Goal: Understand site structure: Understand site structure

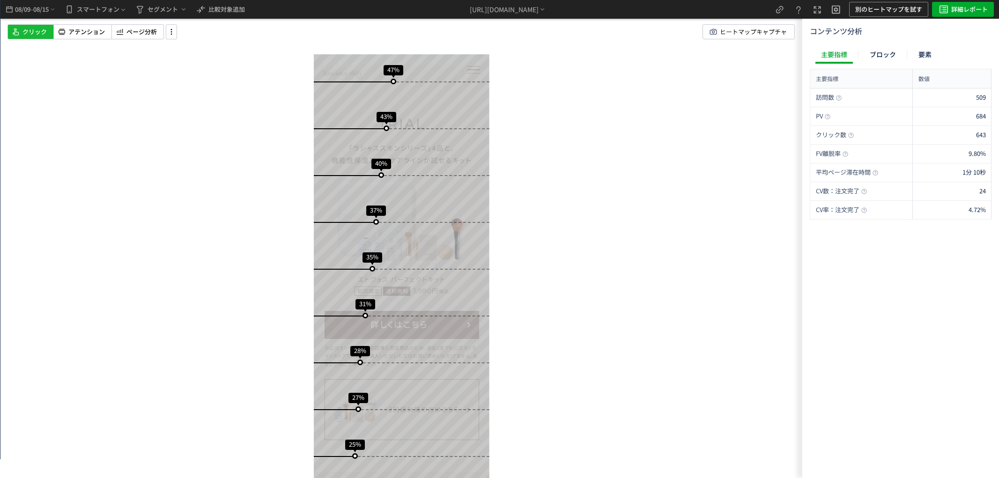
scroll to position [2068, 0]
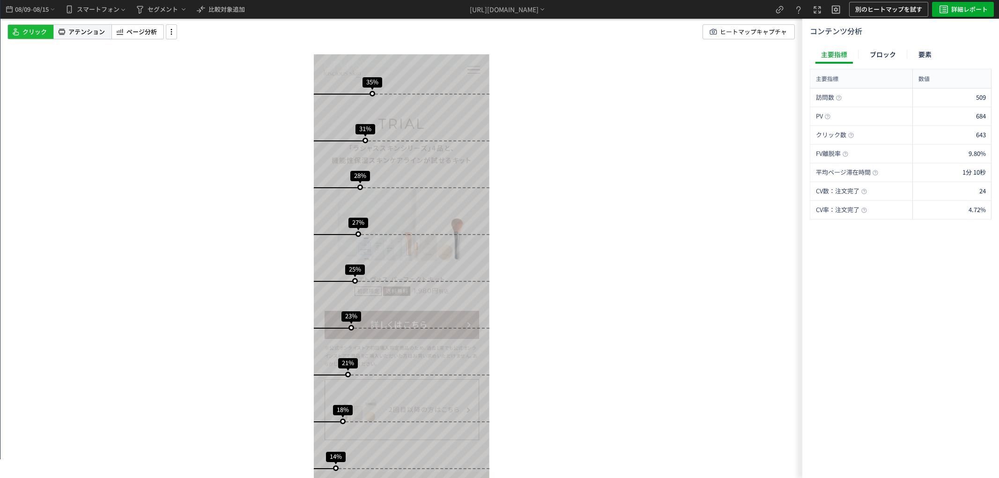
click at [72, 34] on span "アテンション" at bounding box center [86, 32] width 37 height 9
click at [40, 15] on span "08/15" at bounding box center [41, 9] width 16 height 19
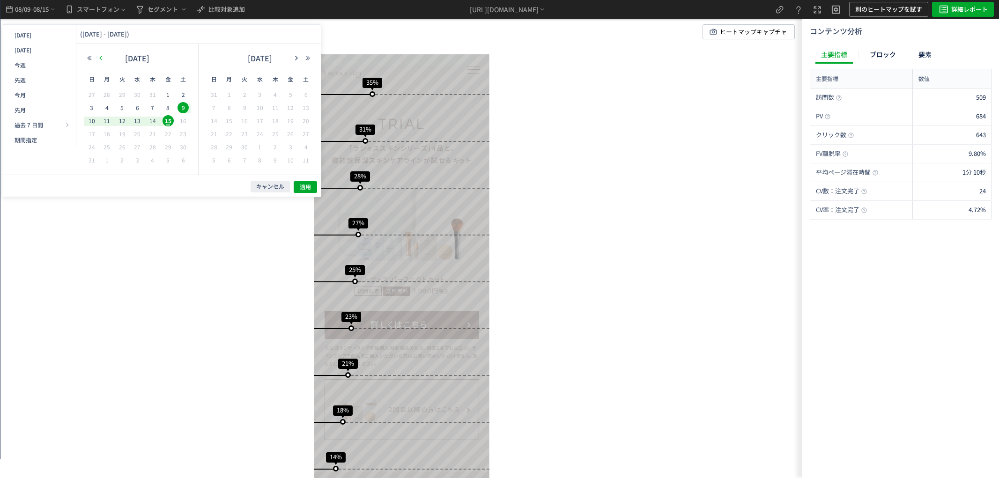
click at [101, 60] on icon "button" at bounding box center [101, 58] width 6 height 6
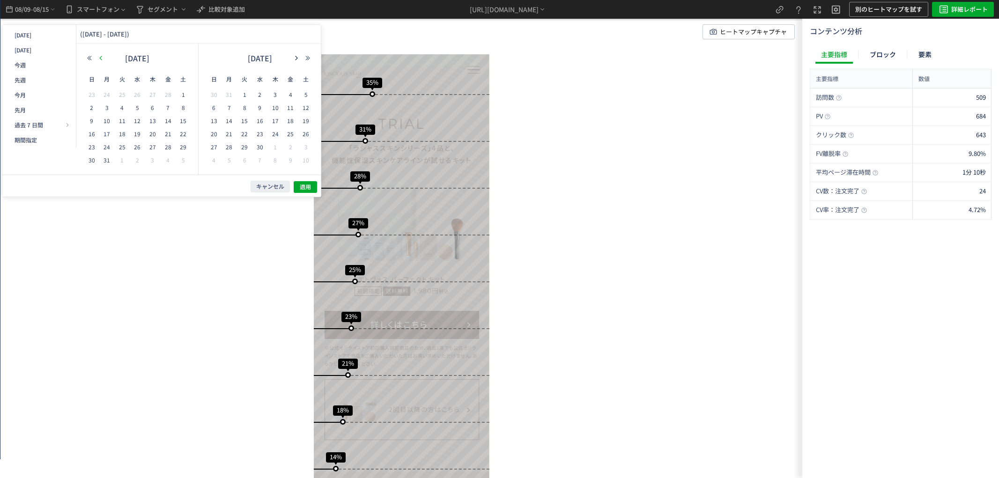
click at [101, 60] on icon "button" at bounding box center [101, 58] width 6 height 6
click at [141, 108] on span "5" at bounding box center [137, 107] width 11 height 11
click at [123, 120] on span "11" at bounding box center [122, 120] width 11 height 11
click at [307, 191] on button "適用" at bounding box center [305, 187] width 23 height 12
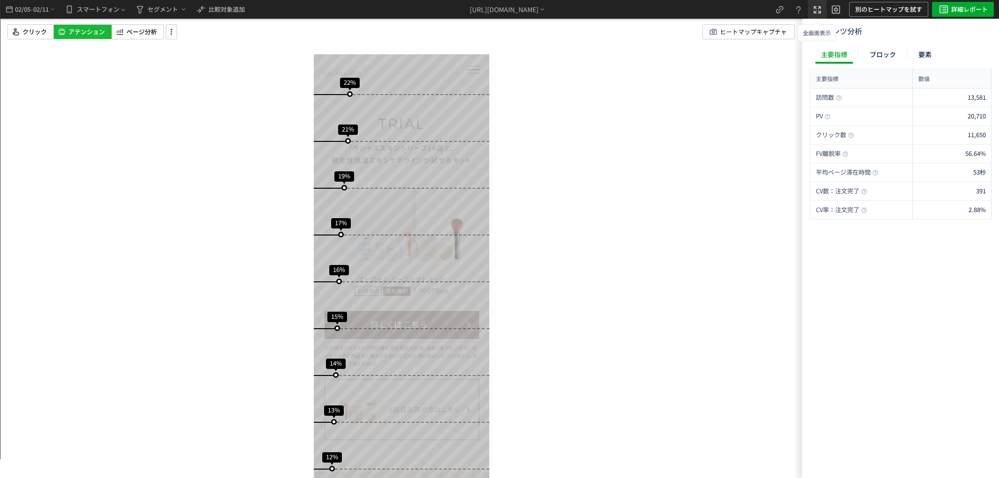
click at [817, 11] on icon "heatmap-top-bar" at bounding box center [817, 9] width 11 height 11
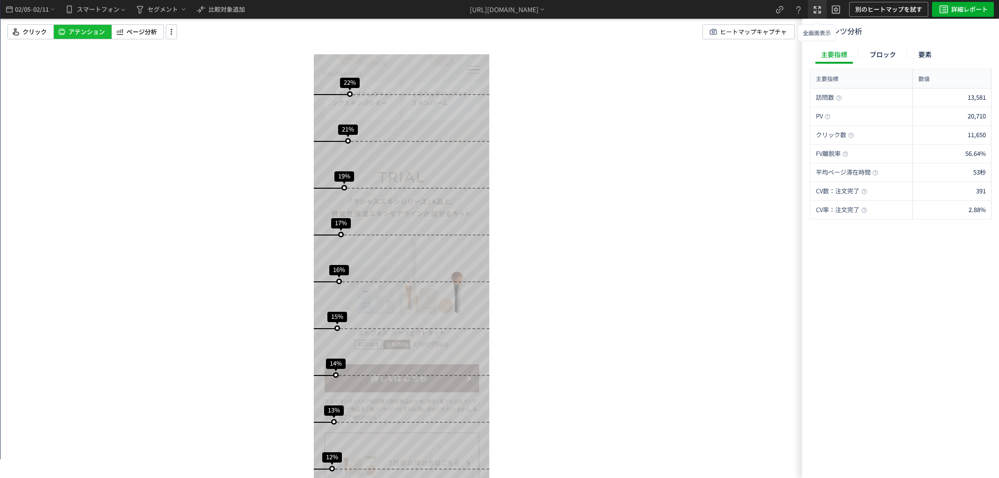
scroll to position [2014, 0]
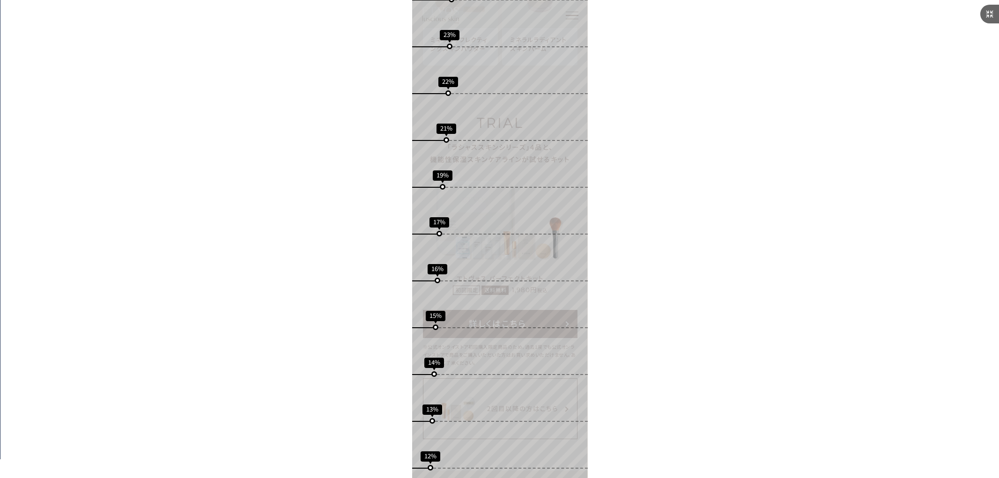
click at [988, 15] on use at bounding box center [989, 13] width 7 height 7
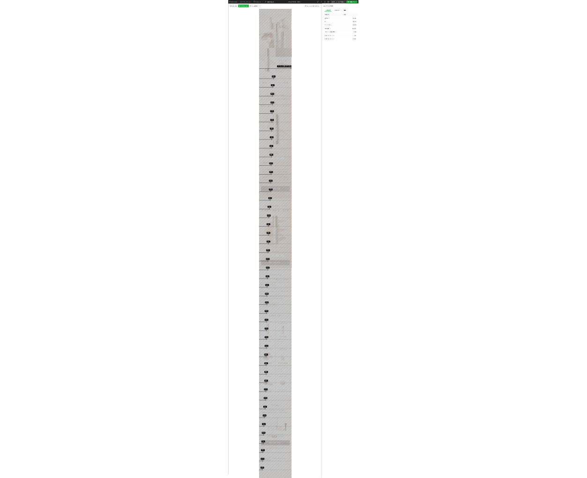
scroll to position [0, 0]
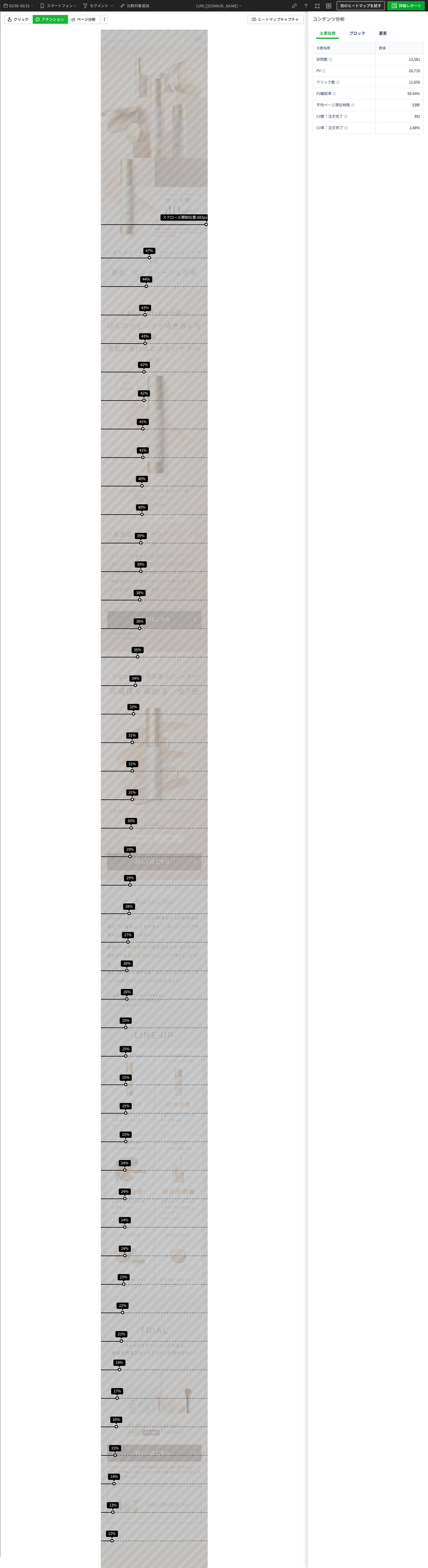
click at [253, 244] on div "スクロール開始位置:683px スクロール到達率 47% スクロール到達率 44% スクロール到達率 43% スクロール到達率 43% スクロール到達率 42…" at bounding box center [153, 145] width 307 height 291
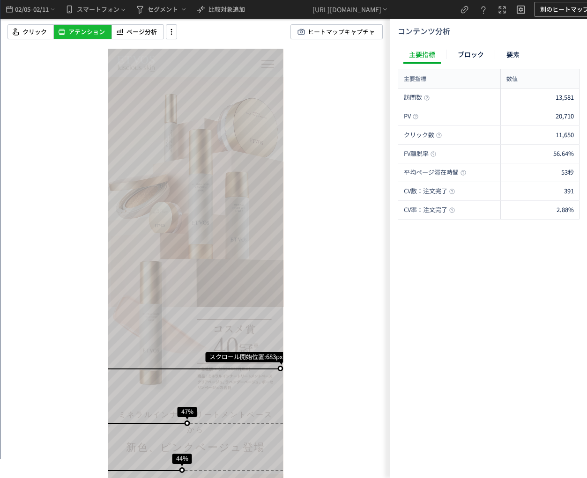
click at [67, 33] on div "アテンション" at bounding box center [83, 31] width 58 height 15
click at [123, 31] on use at bounding box center [120, 32] width 7 height 6
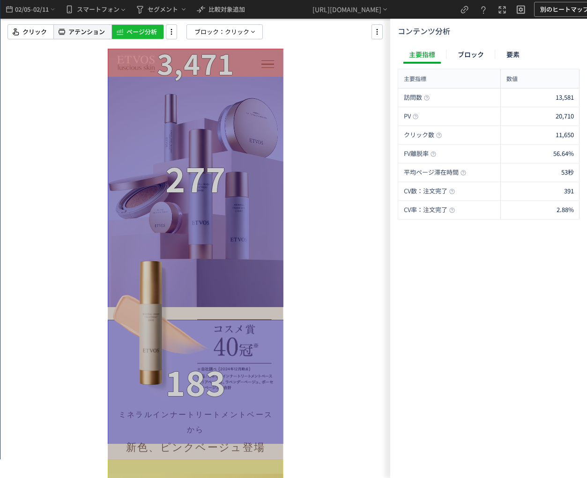
click at [96, 30] on span "アテンション" at bounding box center [86, 32] width 37 height 9
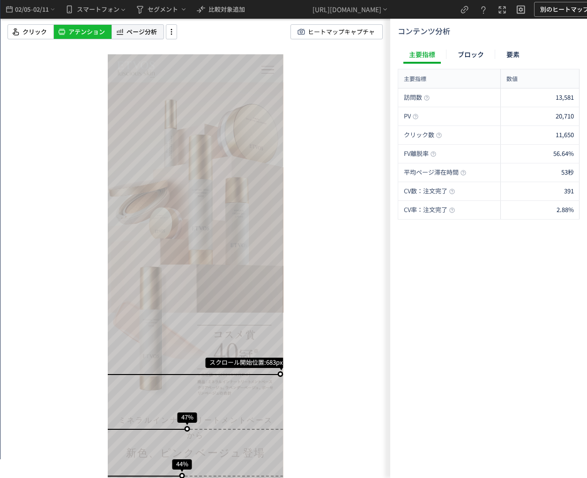
click at [147, 31] on span "ページ分析" at bounding box center [141, 32] width 30 height 9
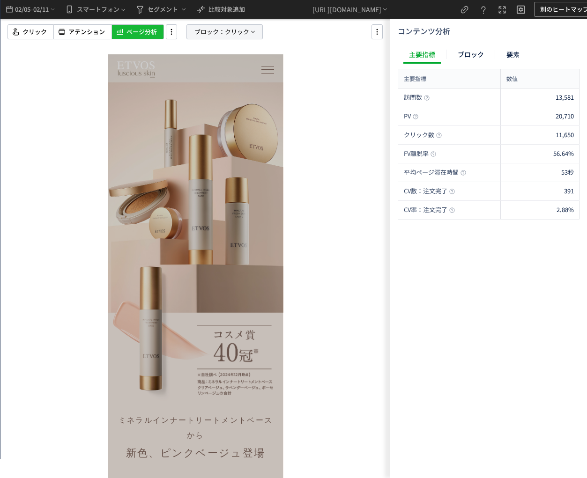
click at [212, 34] on span "ブロック：" at bounding box center [209, 32] width 30 height 14
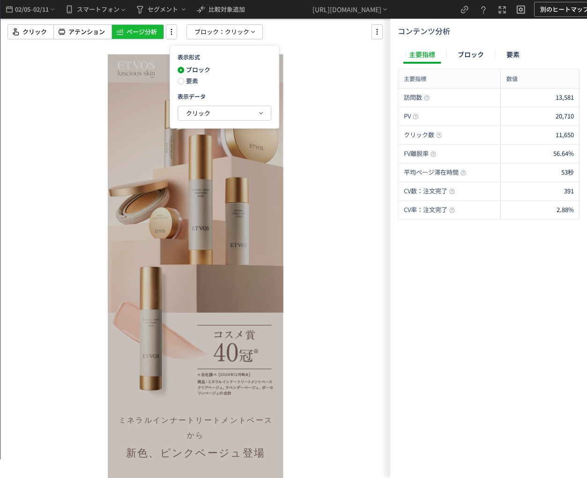
click at [186, 80] on span "要素" at bounding box center [191, 80] width 14 height 9
click at [218, 110] on button "クリック" at bounding box center [224, 113] width 93 height 14
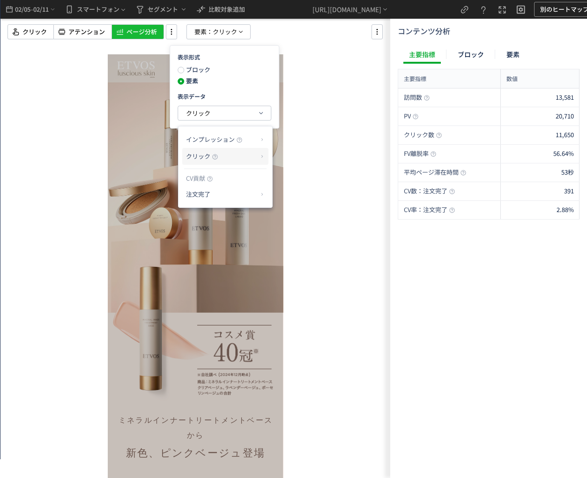
click at [236, 157] on p "クリック" at bounding box center [222, 156] width 72 height 16
click at [287, 177] on li "クリック率" at bounding box center [299, 178] width 50 height 17
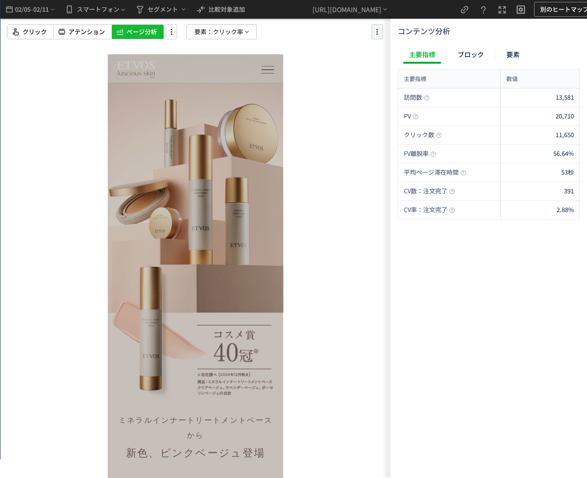
click at [375, 33] on icon at bounding box center [376, 32] width 11 height 10
click at [400, 65] on li "要素編集" at bounding box center [420, 72] width 89 height 15
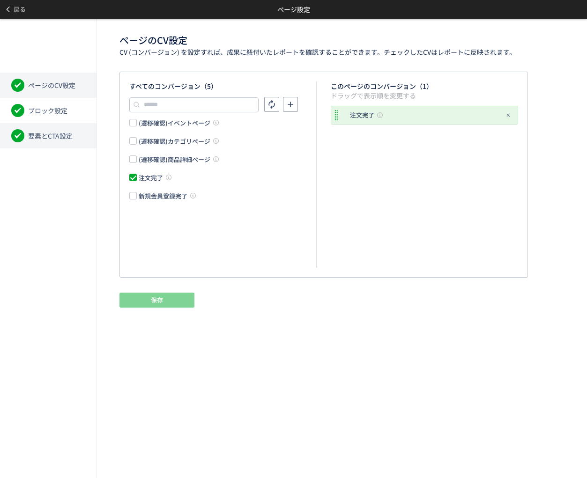
click at [76, 138] on li "要素とCTA設定" at bounding box center [48, 135] width 96 height 25
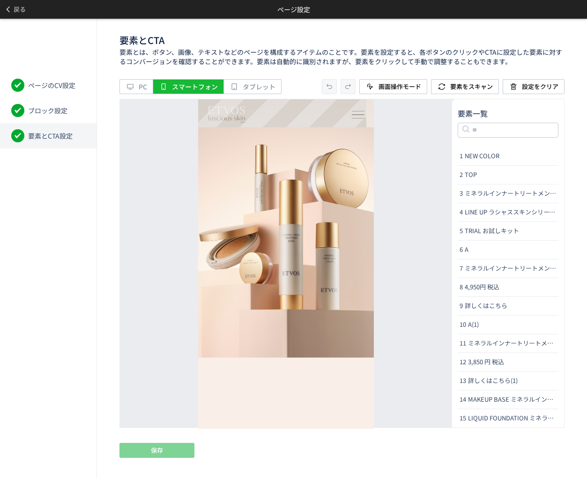
click at [352, 114] on span at bounding box center [358, 114] width 13 height 1
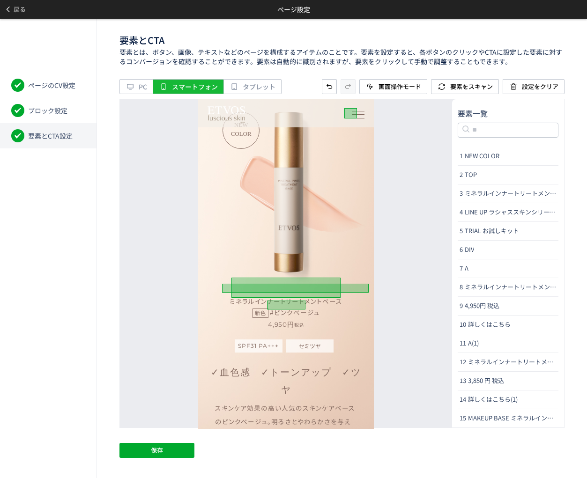
scroll to position [468, 0]
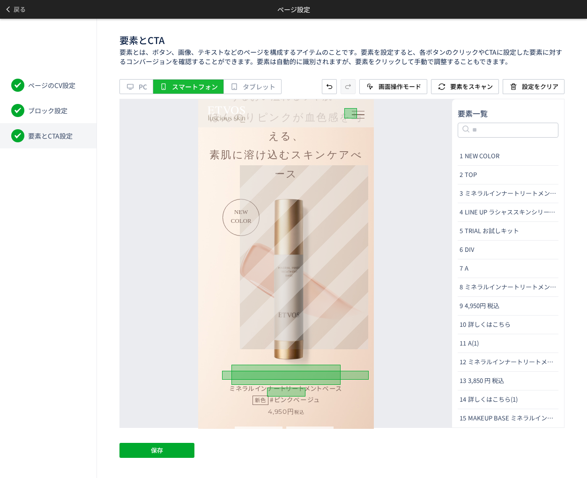
click at [255, 199] on img at bounding box center [304, 291] width 128 height 184
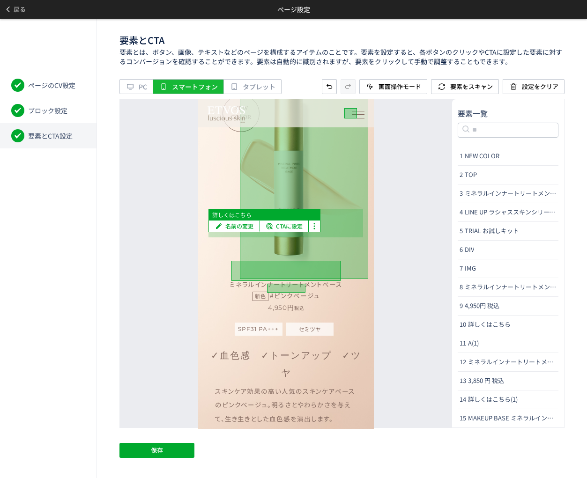
scroll to position [780, 0]
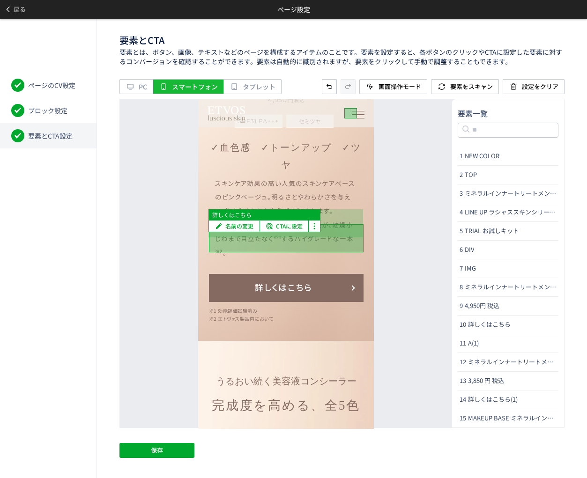
click at [329, 224] on div at bounding box center [286, 238] width 155 height 28
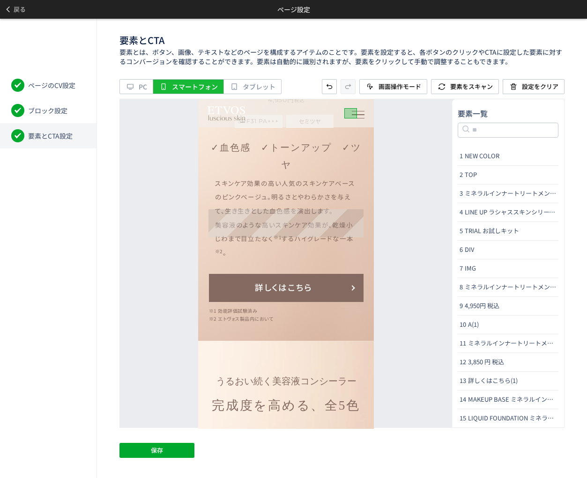
click at [324, 274] on link "詳しくはこちら" at bounding box center [286, 288] width 155 height 28
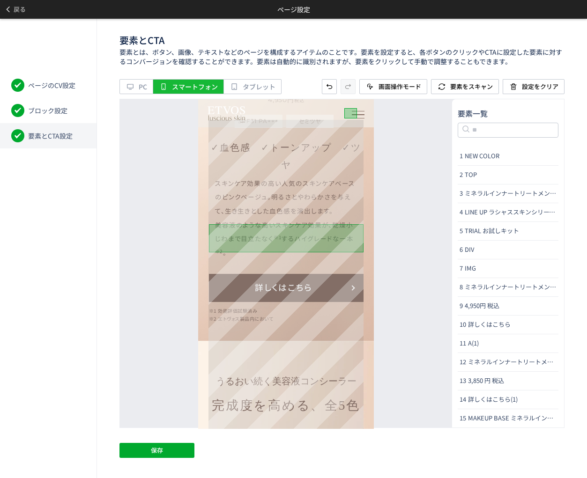
scroll to position [937, 0]
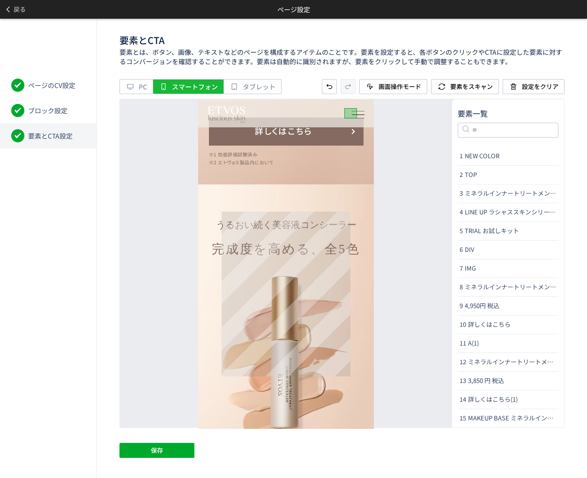
click at [287, 276] on img at bounding box center [286, 358] width 128 height 164
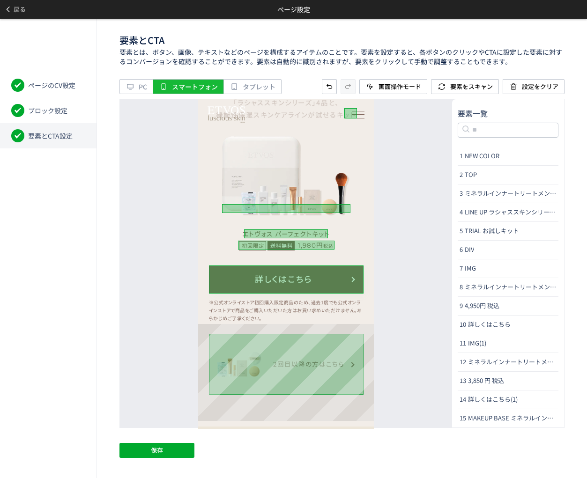
scroll to position [2170, 0]
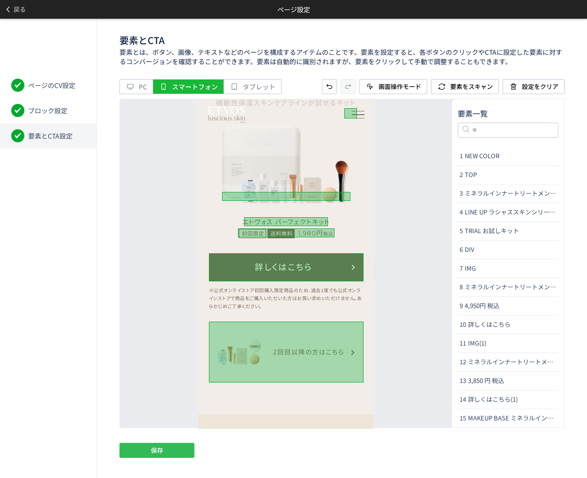
click at [184, 450] on button "保存" at bounding box center [156, 450] width 75 height 15
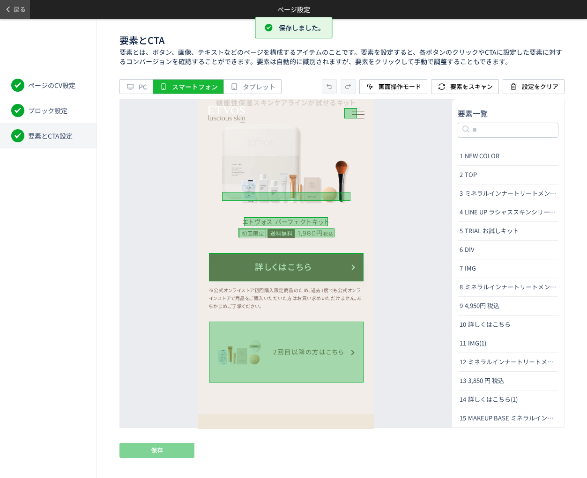
click at [16, 7] on span "戻る" at bounding box center [20, 9] width 12 height 15
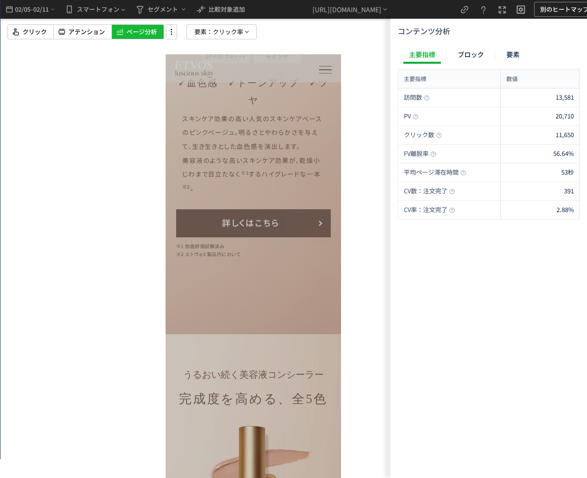
scroll to position [0, 0]
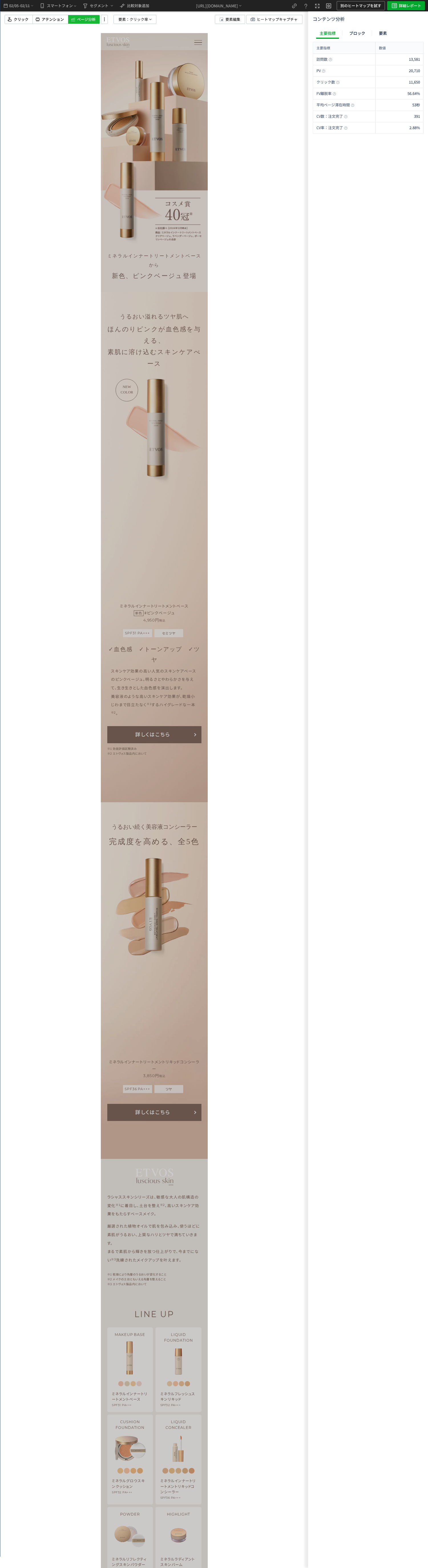
click at [136, 19] on span "クリック率" at bounding box center [139, 19] width 18 height 9
click at [149, 66] on button "クリック率" at bounding box center [135, 69] width 57 height 9
click at [147, 120] on p "注文完了" at bounding box center [133, 118] width 44 height 10
click at [177, 136] on li "CV貢献率" at bounding box center [175, 131] width 20 height 10
click at [39, 29] on div at bounding box center [153, 145] width 307 height 291
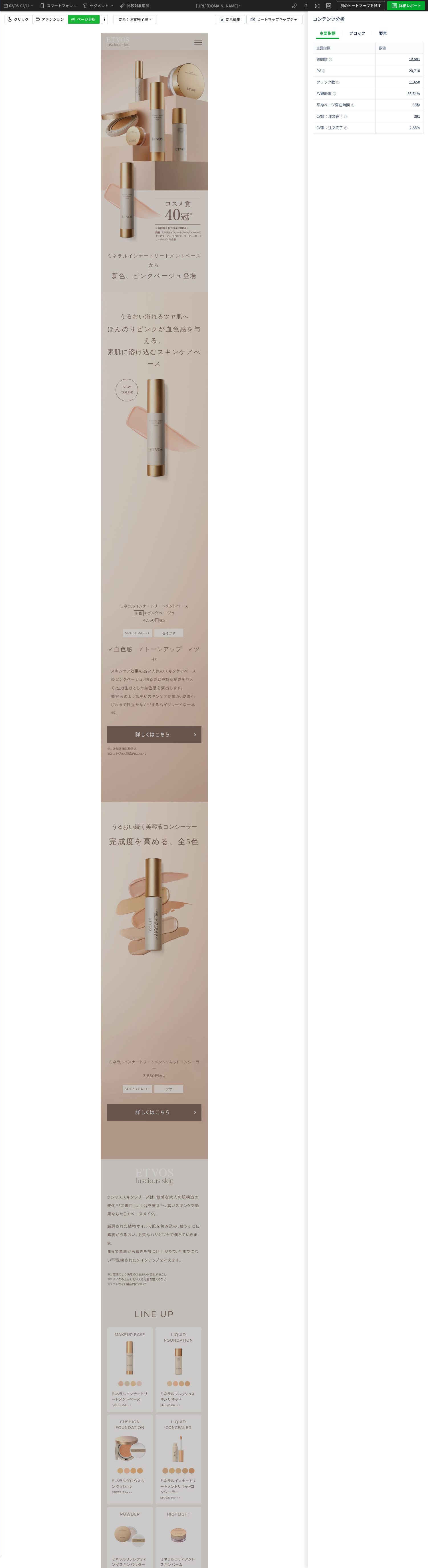
click at [38, 19] on icon at bounding box center [37, 19] width 5 height 7
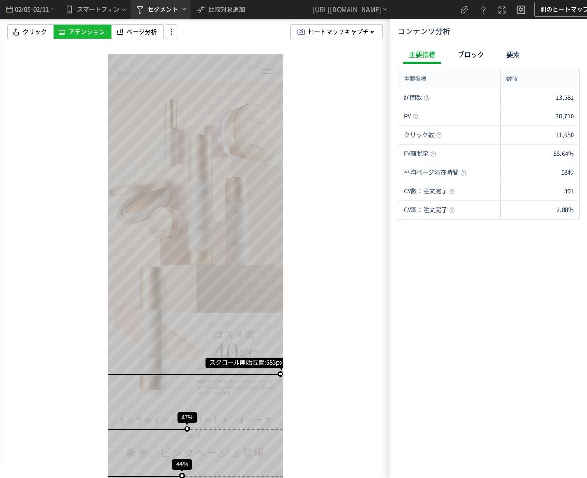
click at [170, 10] on span "セグメント" at bounding box center [163, 9] width 30 height 15
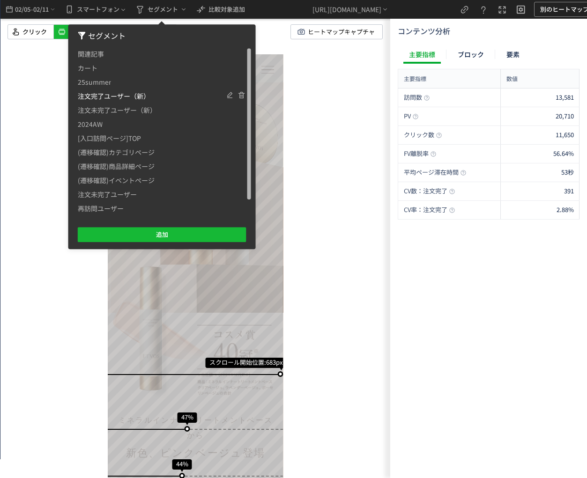
click at [113, 94] on span "注文完了ユーザー（新）" at bounding box center [114, 96] width 72 height 14
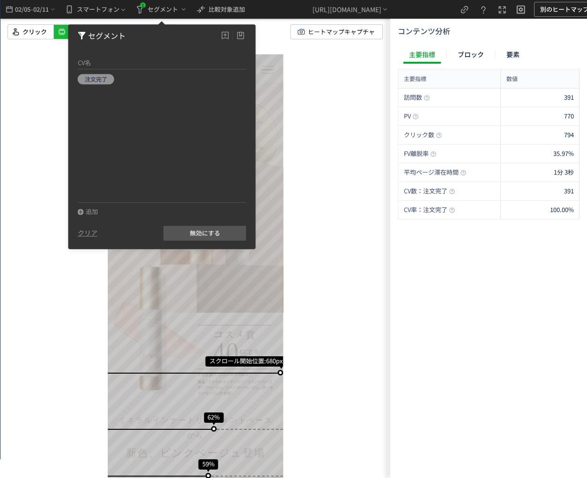
click at [348, 165] on div "スクロール開始位置:680px スクロール到達率 62% スクロール到達率 59% スクロール到達率 58% スクロール到達率 57% スクロール到達率 56…" at bounding box center [195, 239] width 390 height 478
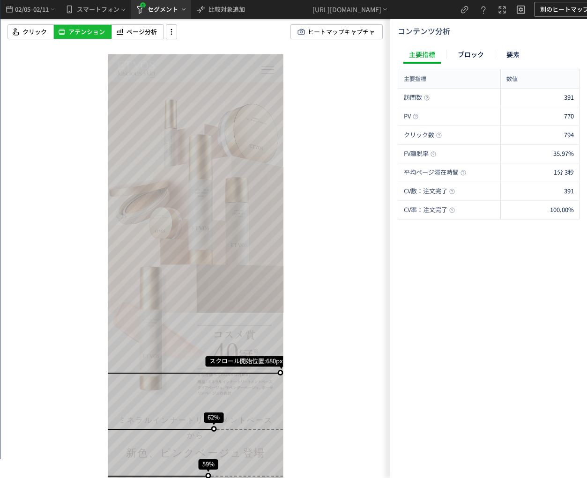
click at [151, 5] on span "セグメント" at bounding box center [163, 9] width 30 height 15
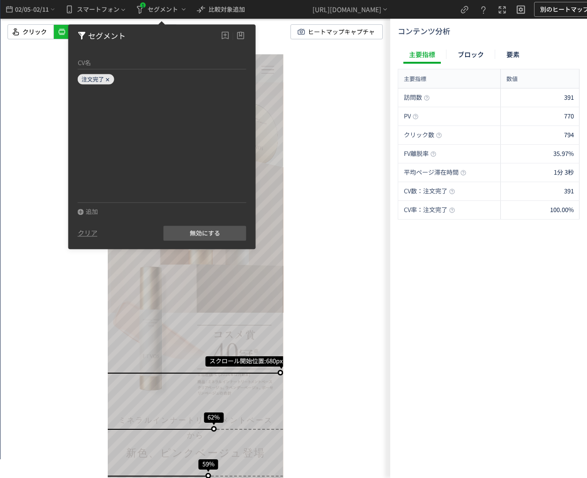
click at [108, 77] on icon at bounding box center [108, 80] width 6 height 6
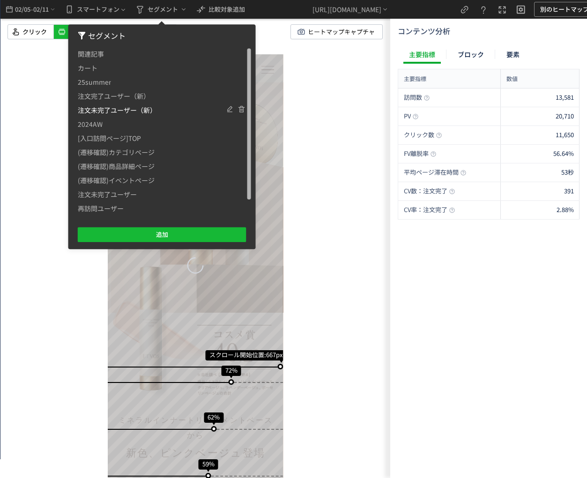
click at [113, 113] on span "注文未完了ユーザー（新）" at bounding box center [117, 110] width 79 height 14
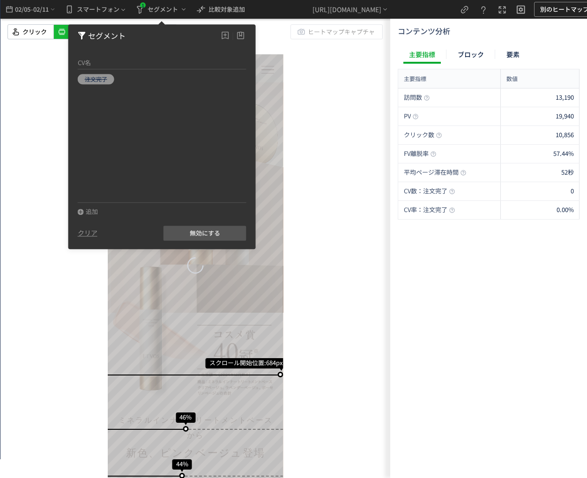
click at [346, 216] on div "スクロール開始位置:684px スクロール到達率 46% スクロール到達率 44% スクロール到達率 43% スクロール到達率 42% スクロール到達率 42…" at bounding box center [195, 239] width 390 height 478
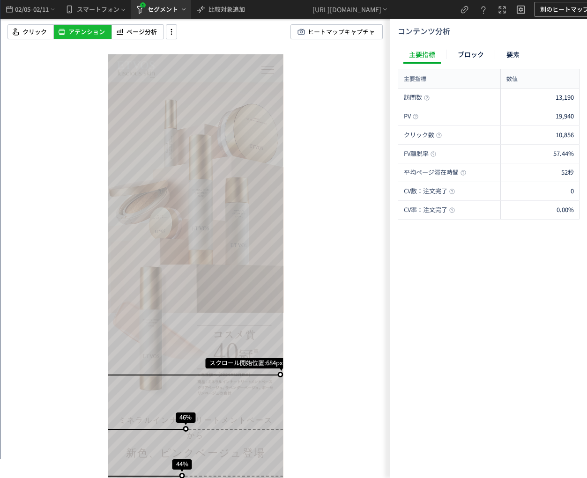
click at [143, 7] on span "1" at bounding box center [143, 5] width 5 height 5
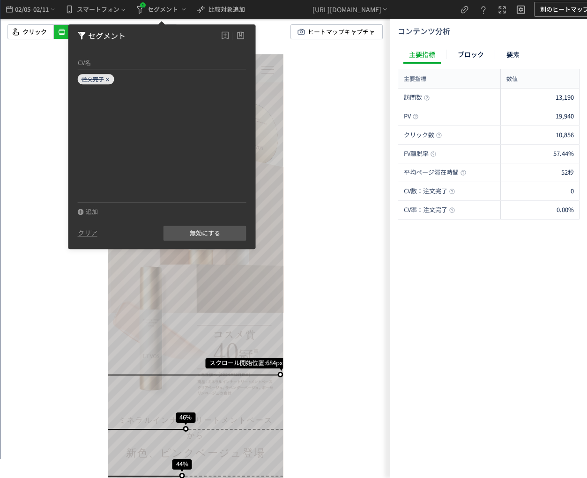
click at [106, 78] on use at bounding box center [107, 79] width 3 height 3
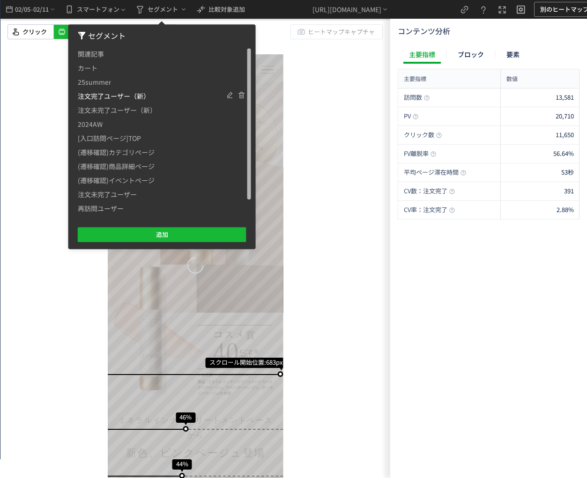
click at [114, 96] on span "注文完了ユーザー（新）" at bounding box center [114, 96] width 72 height 14
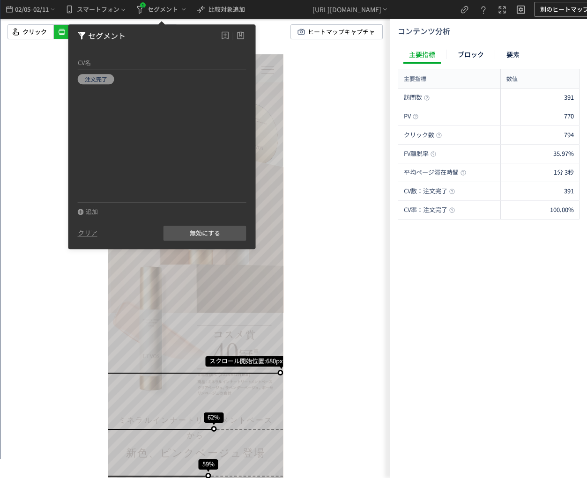
click at [306, 72] on div "スクロール開始位置:680px スクロール到達率 62% スクロール到達率 59% スクロール到達率 58% スクロール到達率 57% スクロール到達率 56…" at bounding box center [195, 239] width 390 height 478
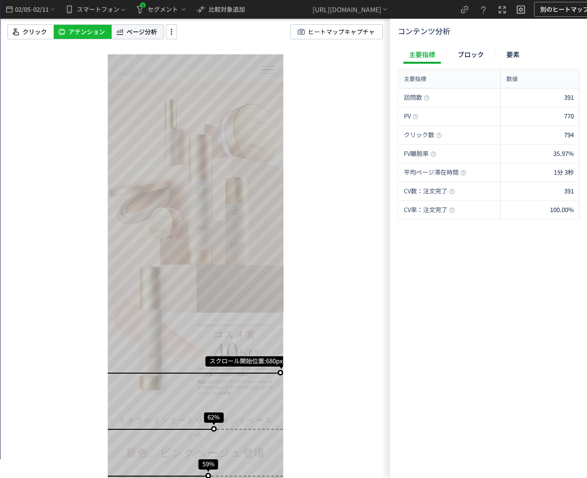
click at [138, 34] on span "ページ分析" at bounding box center [141, 32] width 30 height 9
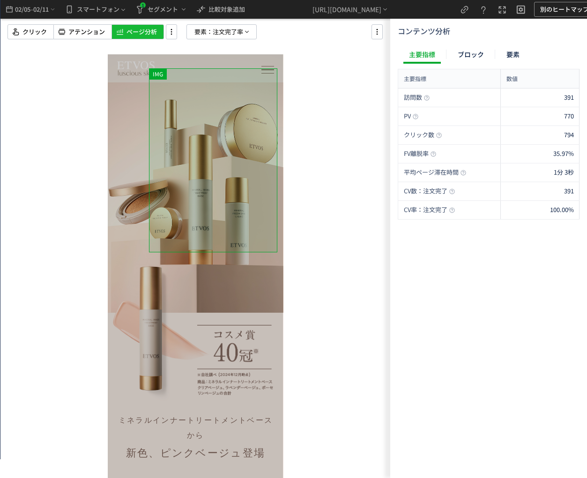
scroll to position [520, 0]
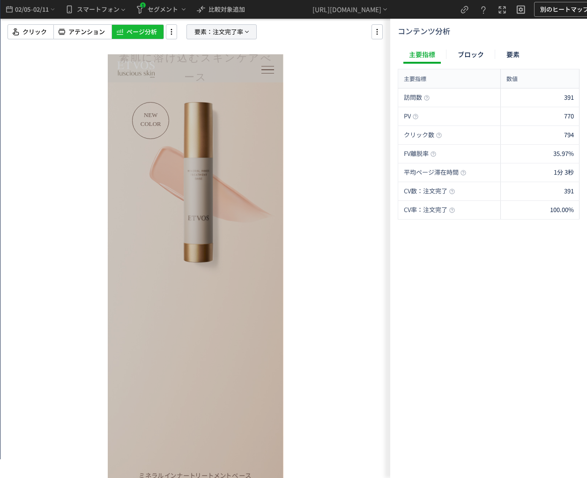
click at [207, 31] on span "要素：" at bounding box center [203, 32] width 18 height 14
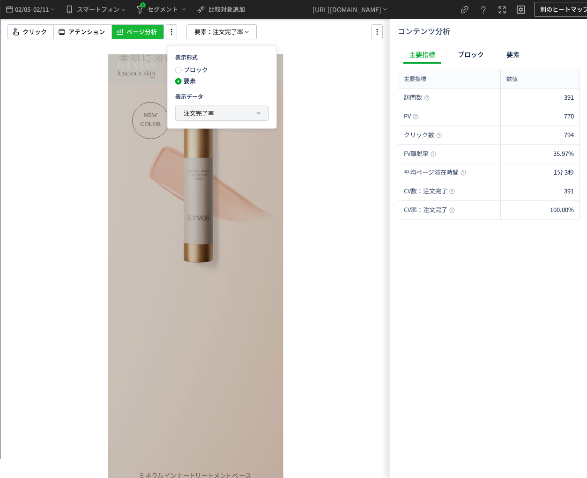
click at [194, 110] on span "注文完了率" at bounding box center [199, 113] width 30 height 9
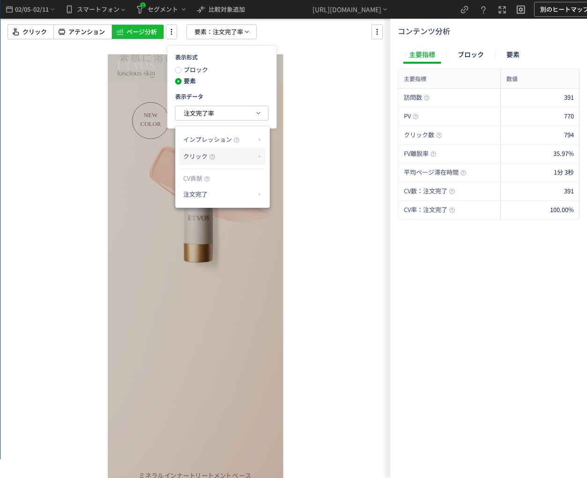
click at [202, 153] on span "クリック" at bounding box center [195, 156] width 24 height 9
click at [310, 179] on li "クリック率" at bounding box center [297, 178] width 50 height 17
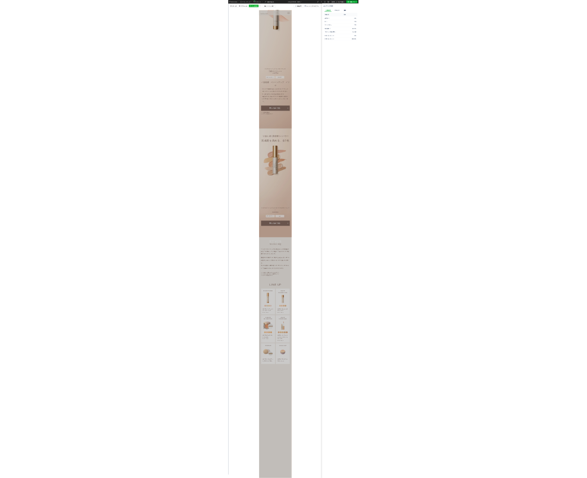
scroll to position [0, 0]
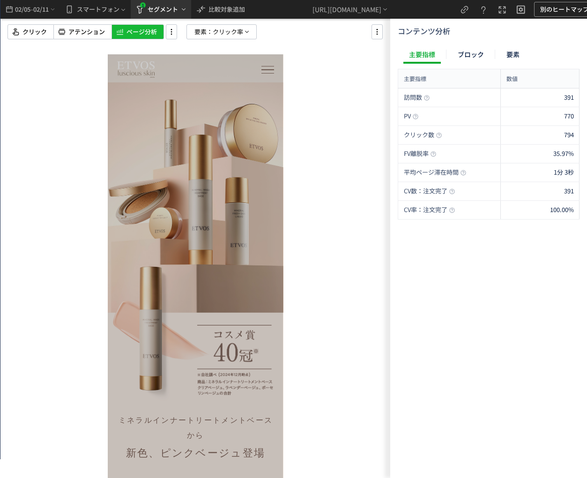
click at [183, 13] on icon "heatmap-top-bar" at bounding box center [183, 9] width 7 height 7
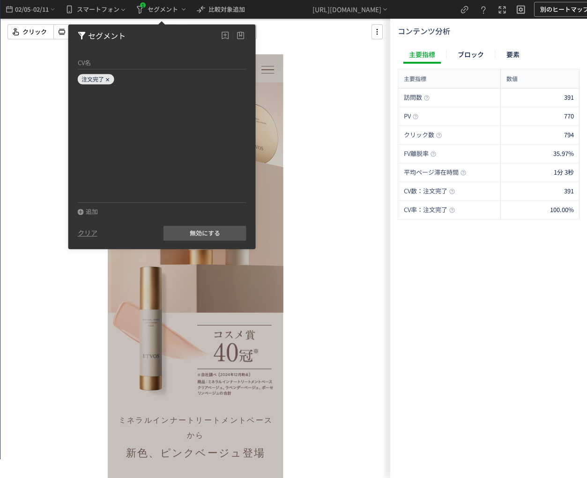
click at [109, 80] on icon at bounding box center [108, 80] width 6 height 6
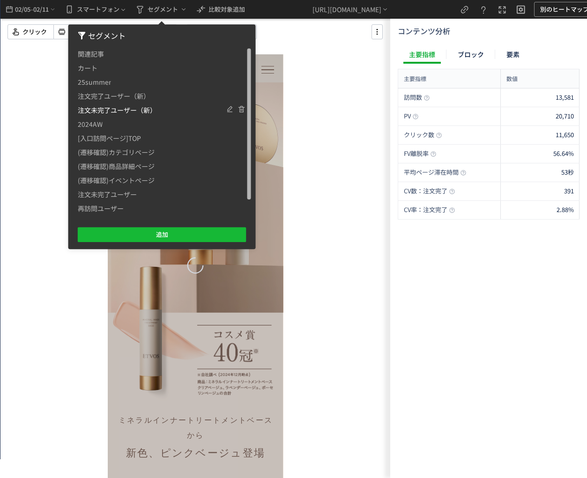
click at [128, 111] on span "注文未完了ユーザー（新）" at bounding box center [117, 110] width 79 height 14
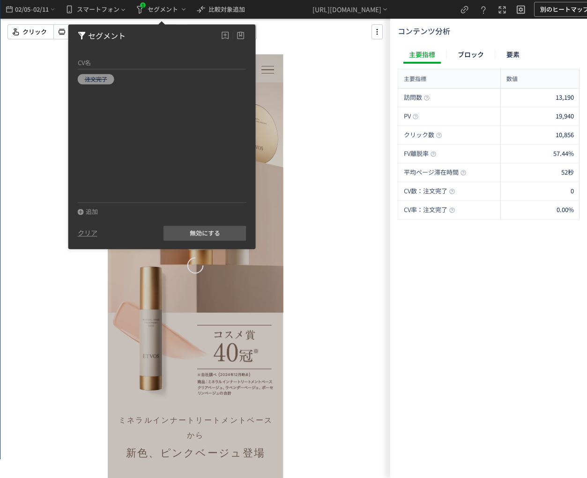
click at [352, 242] on div at bounding box center [195, 239] width 390 height 478
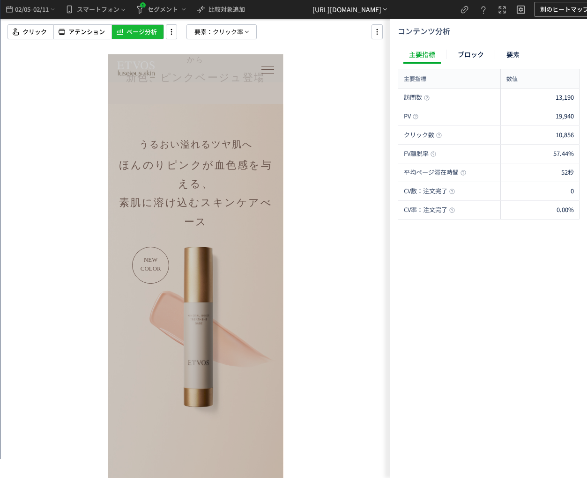
scroll to position [364, 0]
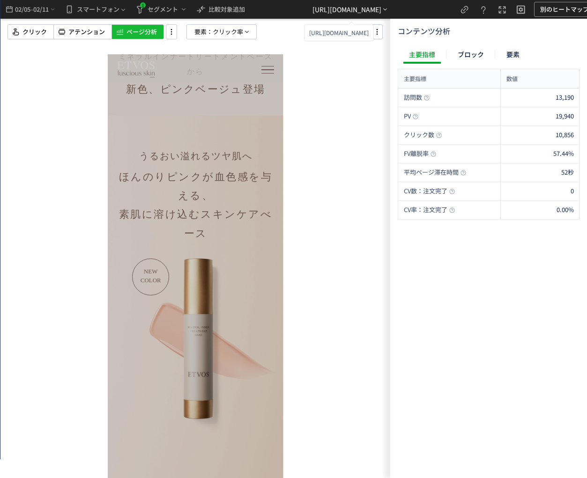
click at [381, 13] on div "[URL][DOMAIN_NAME]" at bounding box center [346, 10] width 69 height 10
click at [372, 5] on div "[URL][DOMAIN_NAME]" at bounding box center [346, 10] width 69 height 10
